Goal: Use online tool/utility: Utilize a website feature to perform a specific function

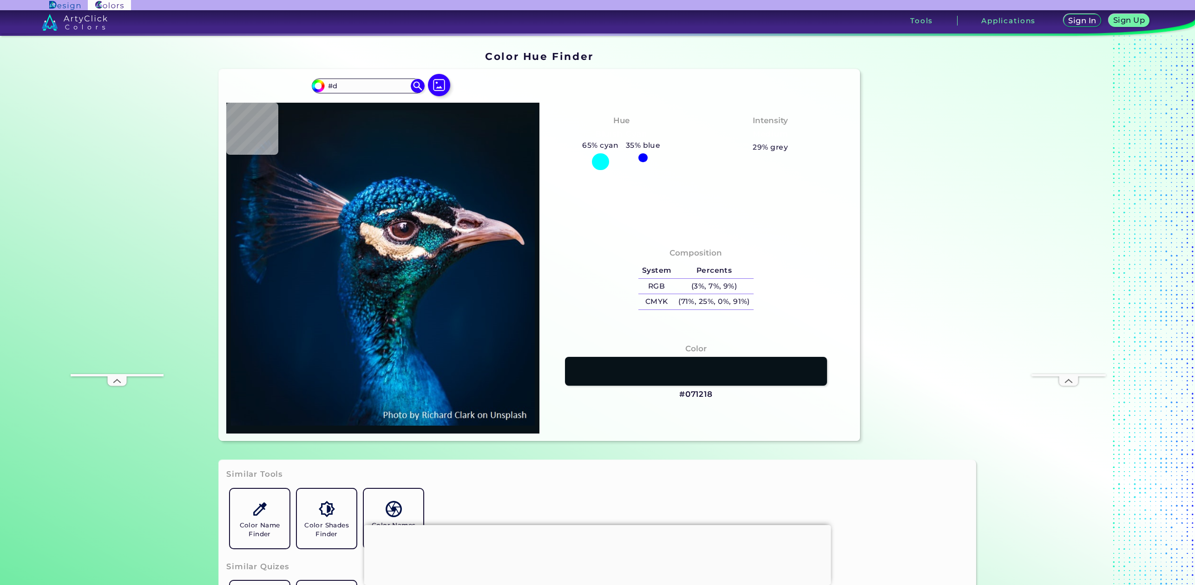
type input "#d"
type input "#00203f"
type input "#00203F"
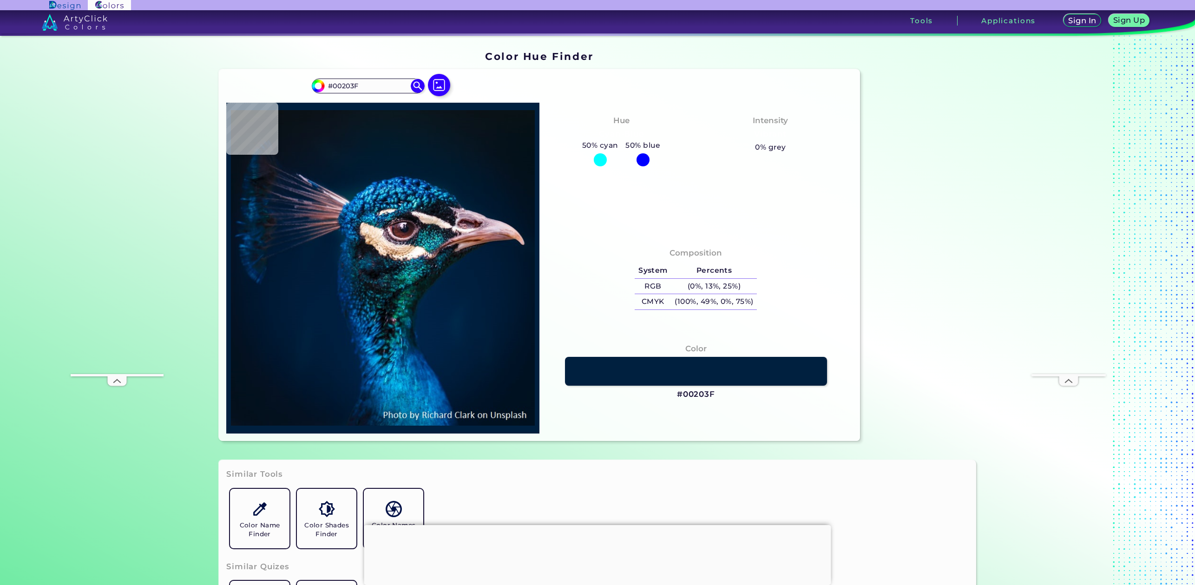
type input "#002142"
type input "#002748"
type input "#002448"
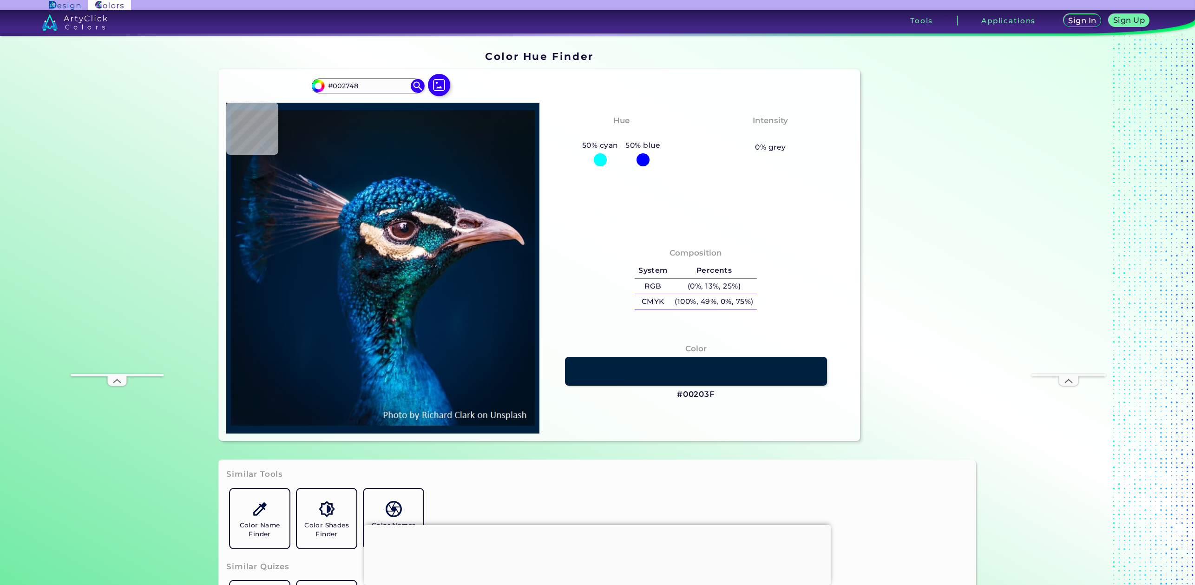
type input "#002448"
type input "#03739a"
type input "#03739A"
type input "#0694d3"
type input "#0694D3"
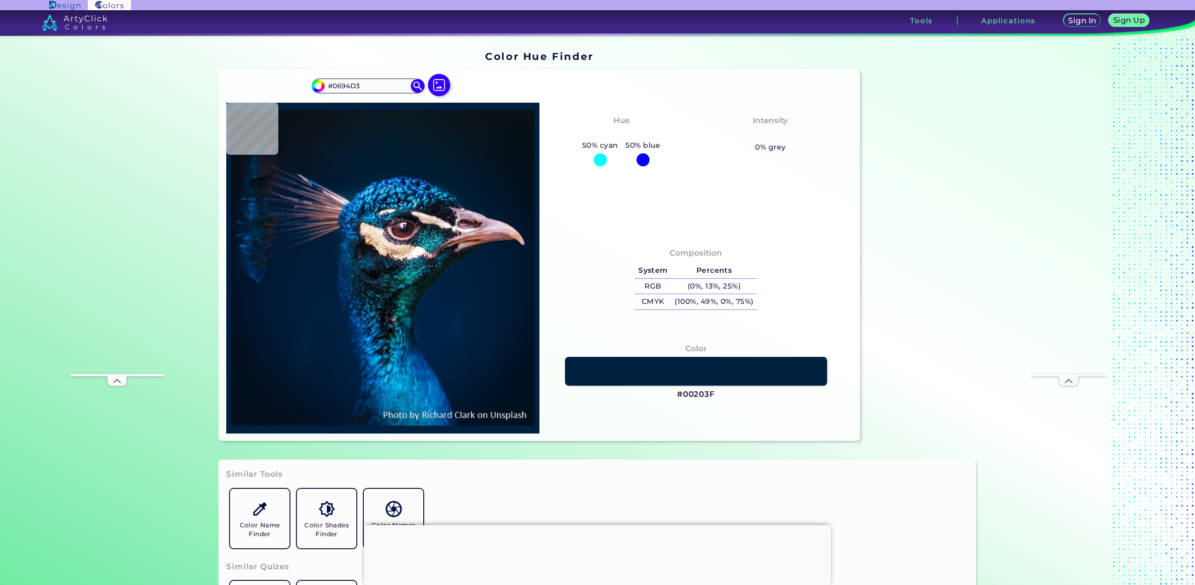
type input "#002850"
type input "#05457a"
type input "#05457A"
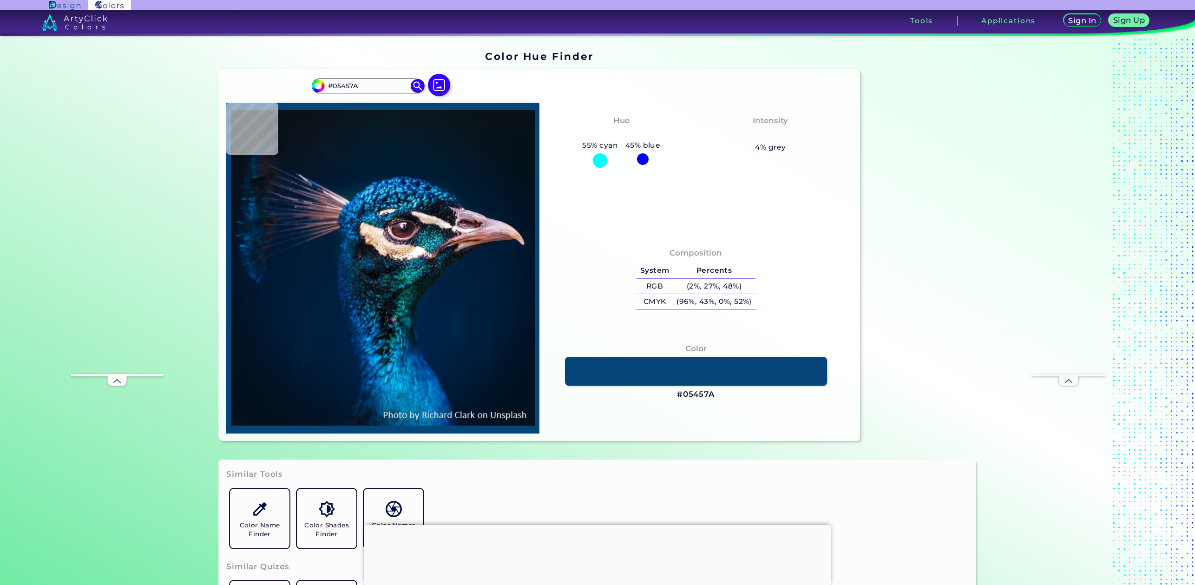
type input "#1478b9"
type input "#1478B9"
type input "#057e9f"
type input "#057E9F"
type input "#04386b"
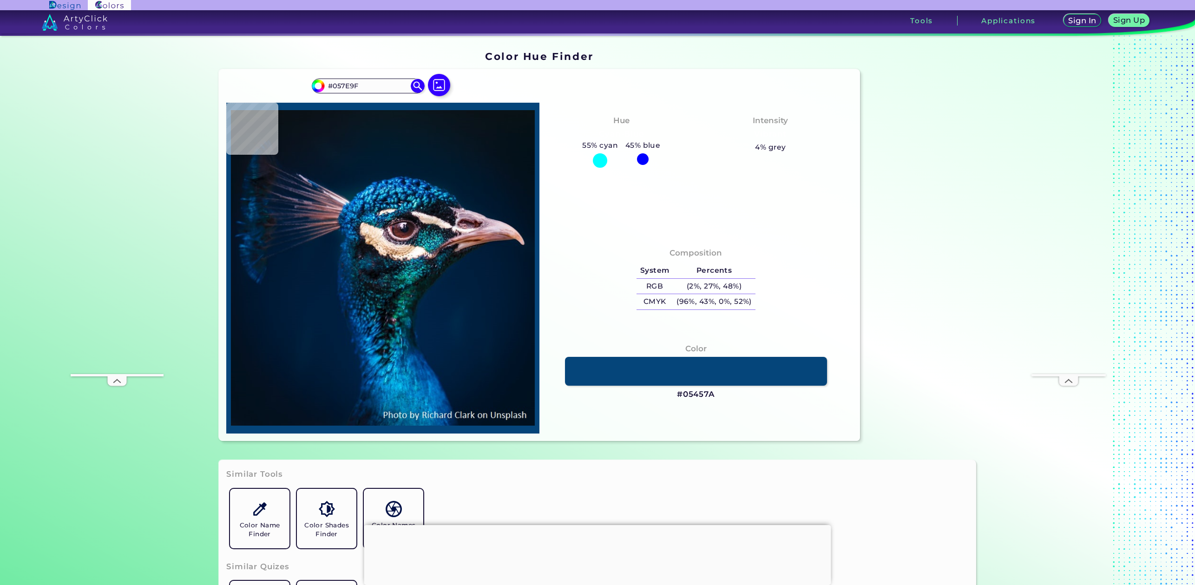
type input "#04386B"
type input "#025da4"
type input "#025DA4"
type input "#002248"
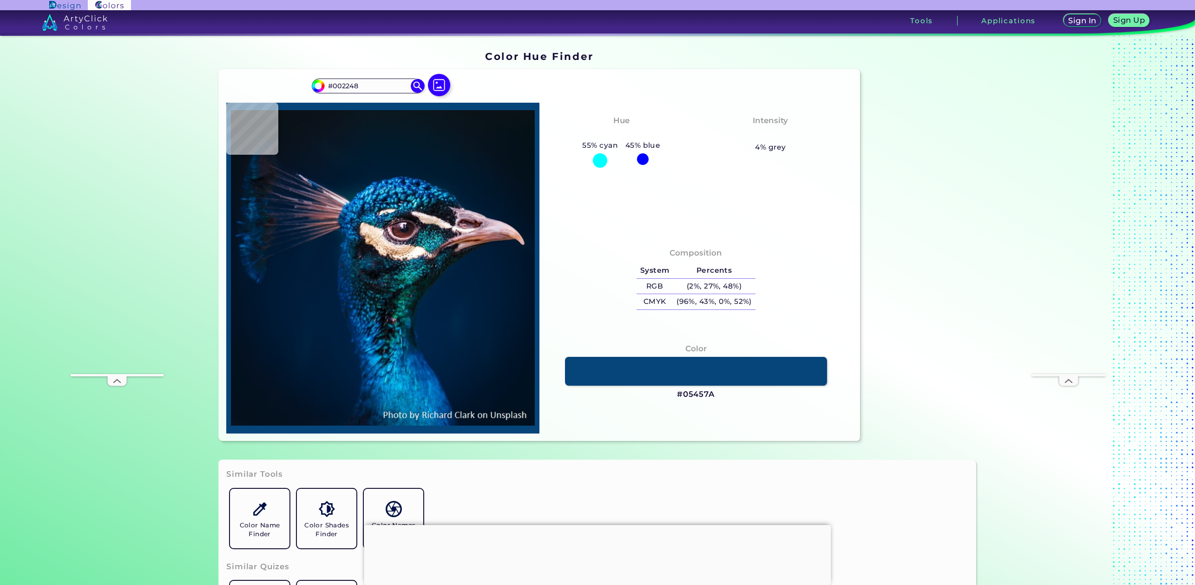
type input "#001f3c"
type input "#001F3C"
type input "#001e3d"
type input "#001E3D"
type input "#001d3b"
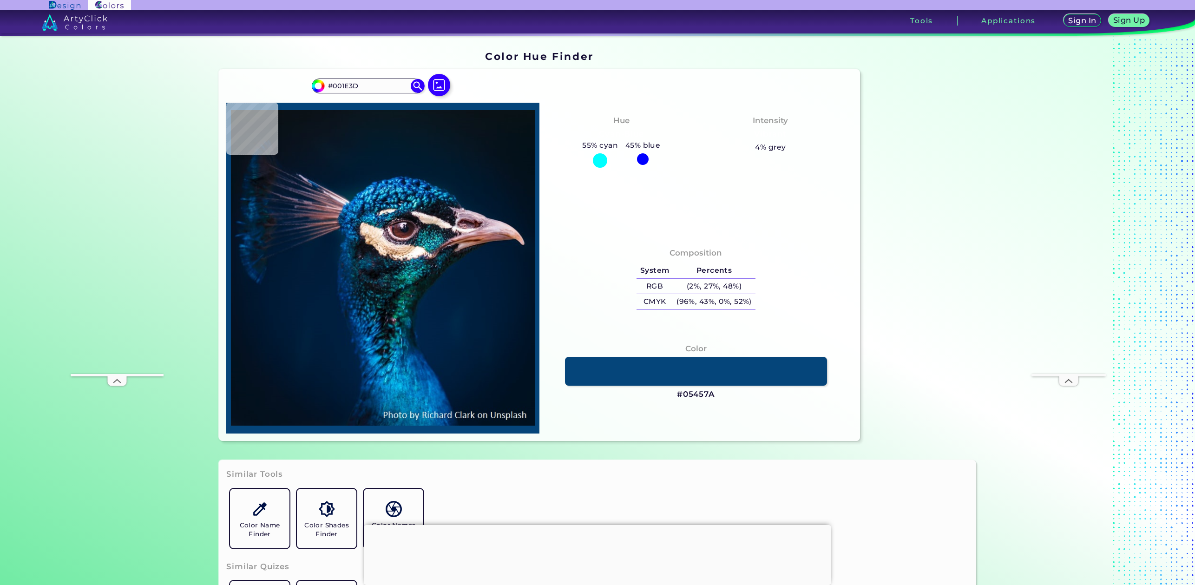
type input "#001D3B"
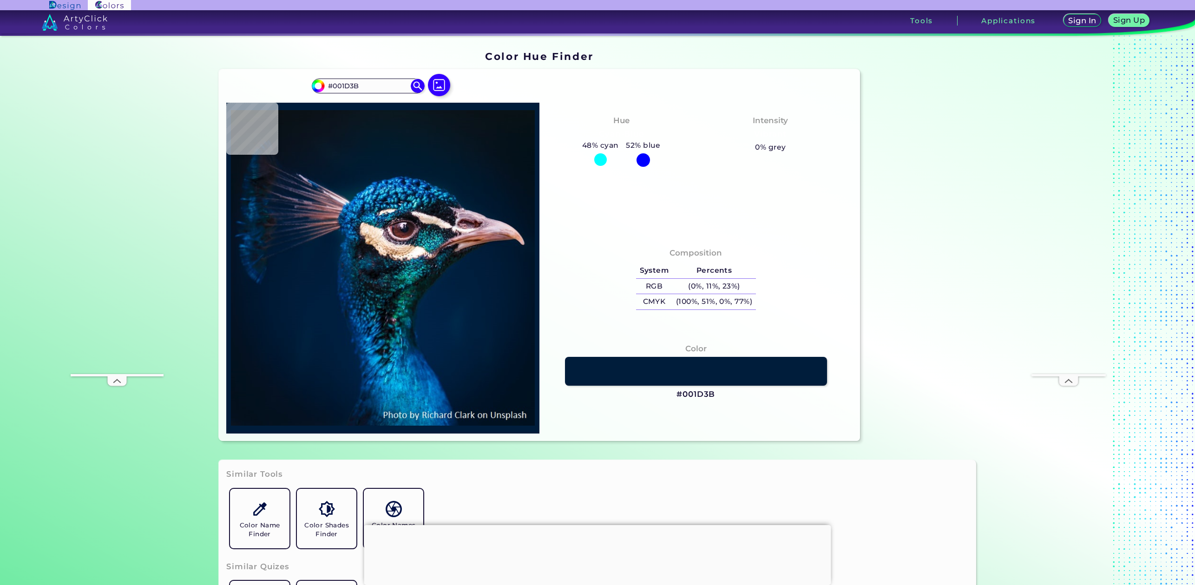
type input "#001f3e"
type input "#001F3E"
type input "#002144"
type input "#26536a"
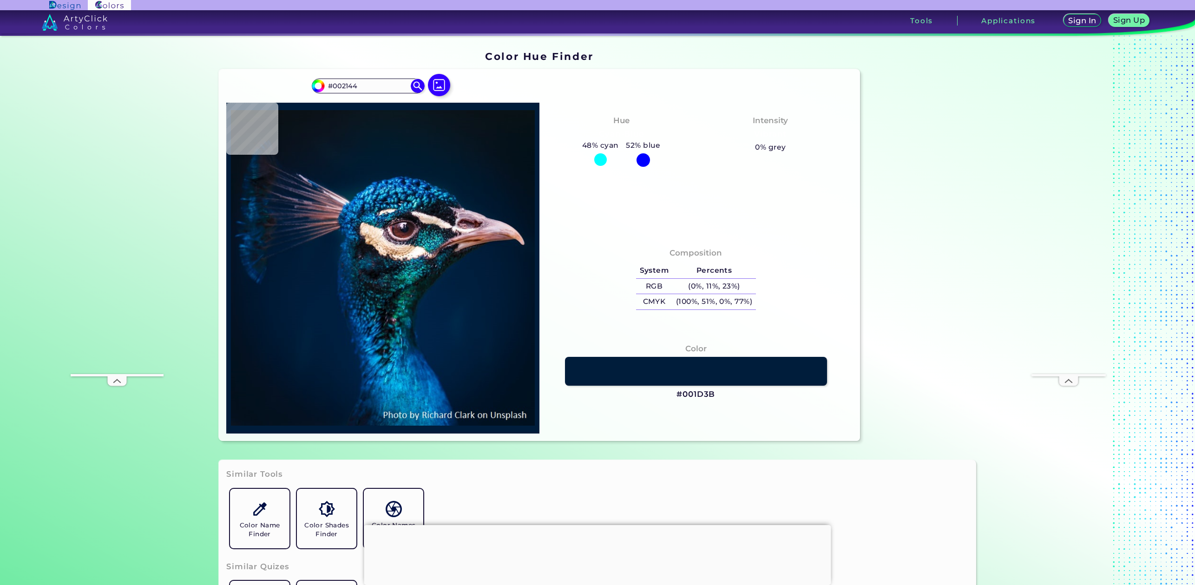
type input "#26536A"
type input "#053f74"
type input "#053F74"
type input "#001c31"
type input "#001C31"
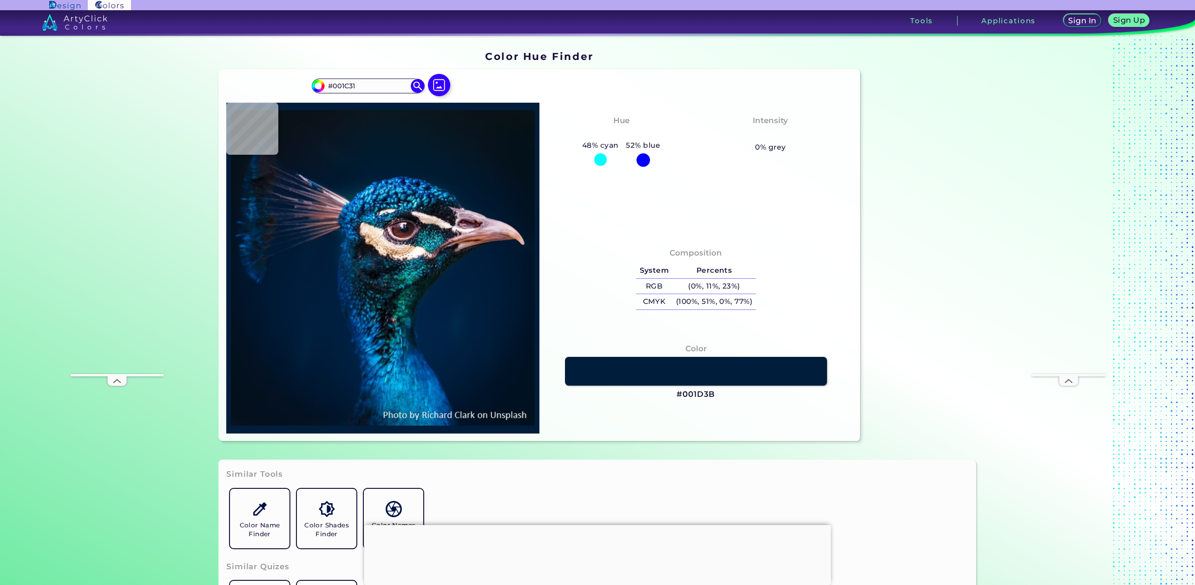
type input "#011a2e"
type input "#011A2E"
type input "#021c2d"
type input "#021C2D"
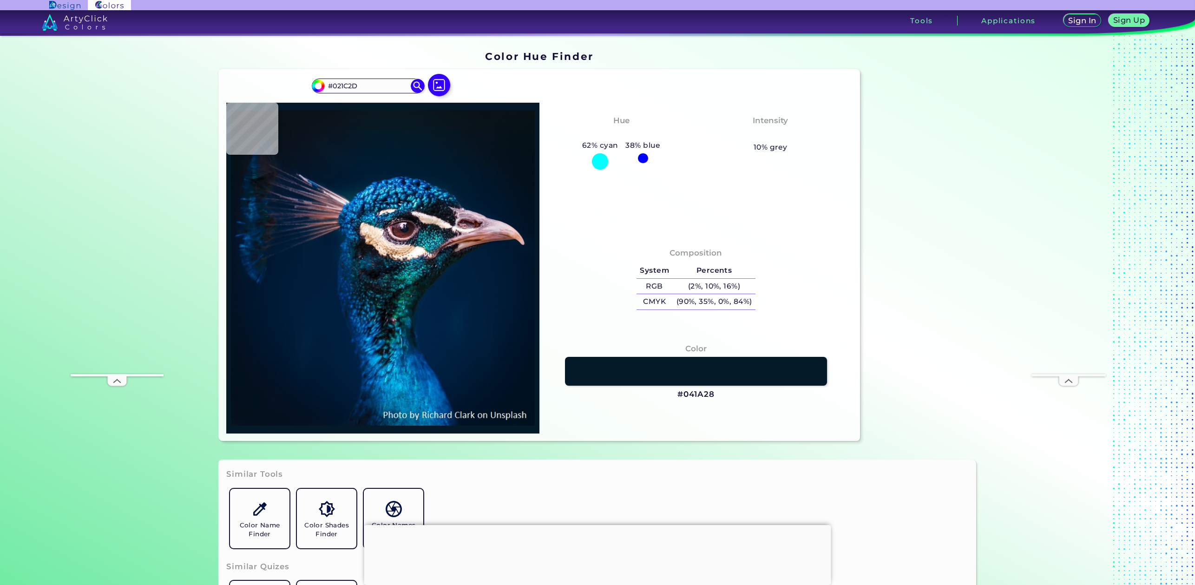
type input "#041a28"
type input "#041A28"
type input "#09181f"
drag, startPoint x: 364, startPoint y: 79, endPoint x: 335, endPoint y: 81, distance: 28.8
click at [335, 81] on input "#09181F" at bounding box center [368, 85] width 86 height 13
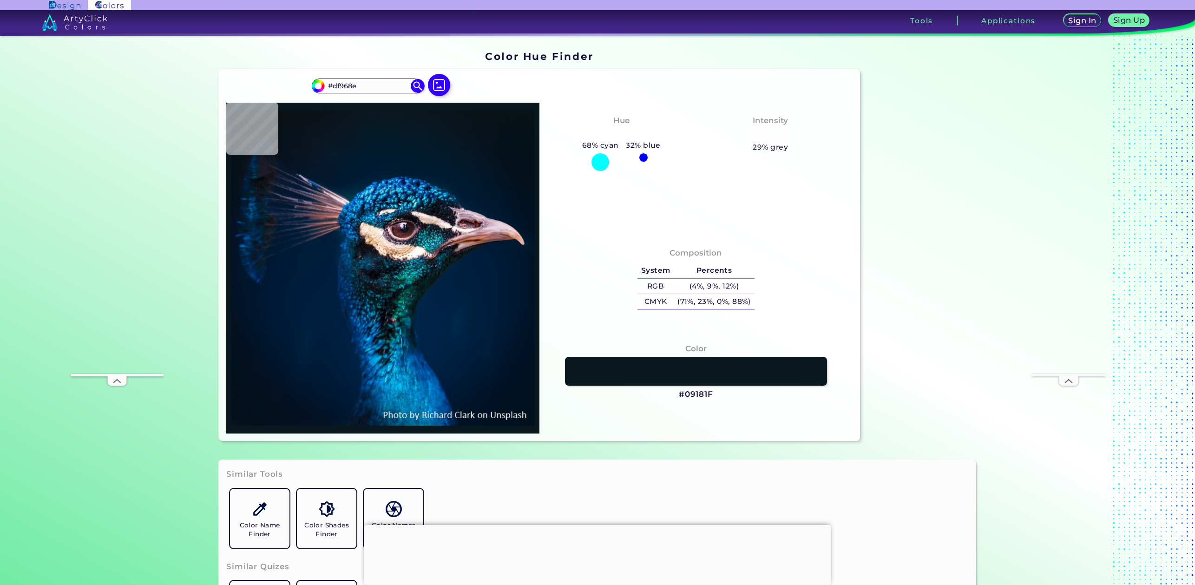
type input "#df968e"
type input "#DF968E"
